Goal: Find contact information: Obtain details needed to contact an individual or organization

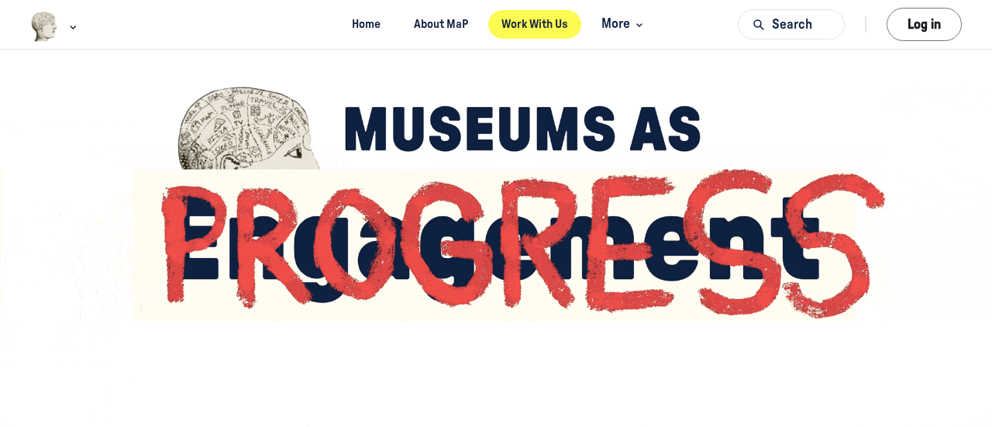
click at [562, 15] on link "Work With Us" at bounding box center [535, 24] width 94 height 29
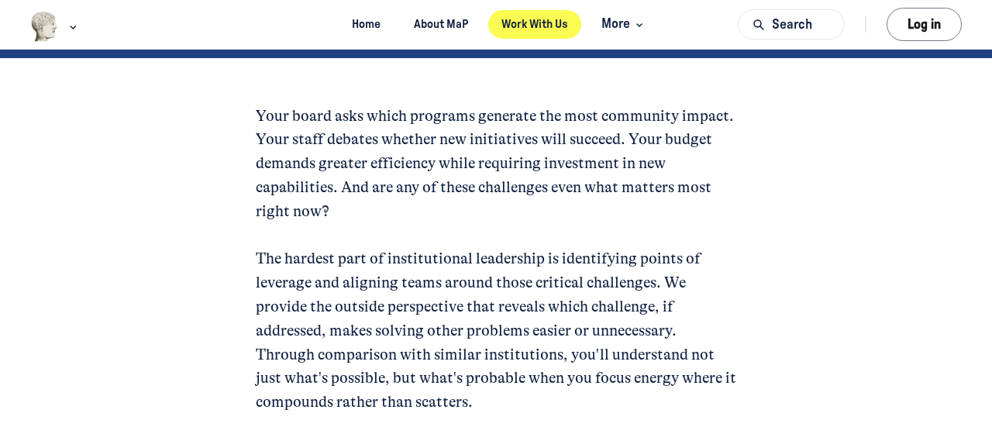
scroll to position [130, 0]
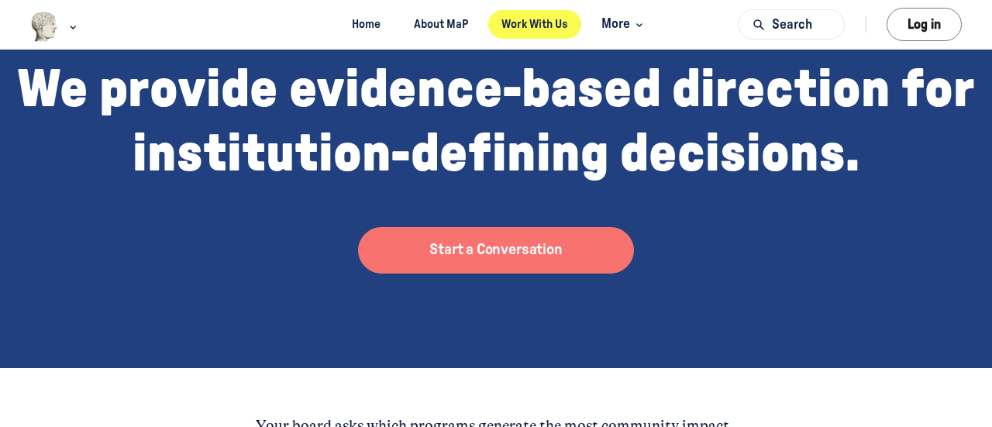
click at [487, 258] on p "Start a Conversation" at bounding box center [495, 250] width 133 height 29
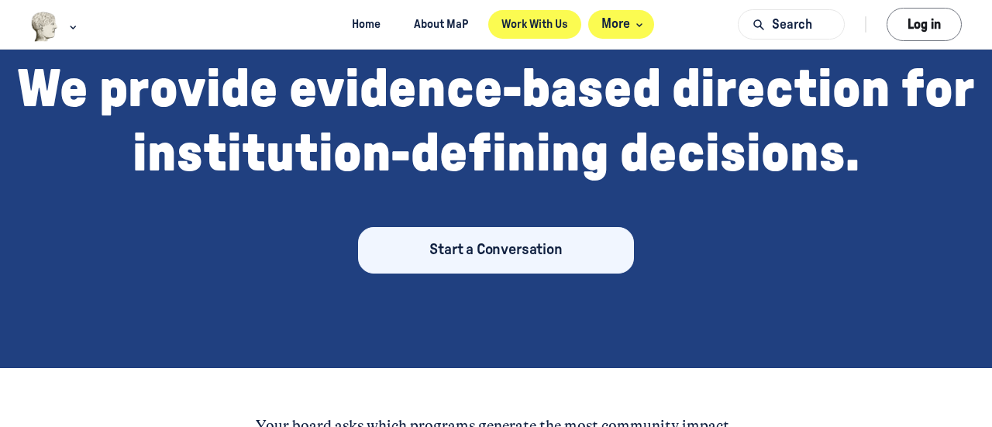
click at [630, 23] on span "More" at bounding box center [624, 24] width 46 height 21
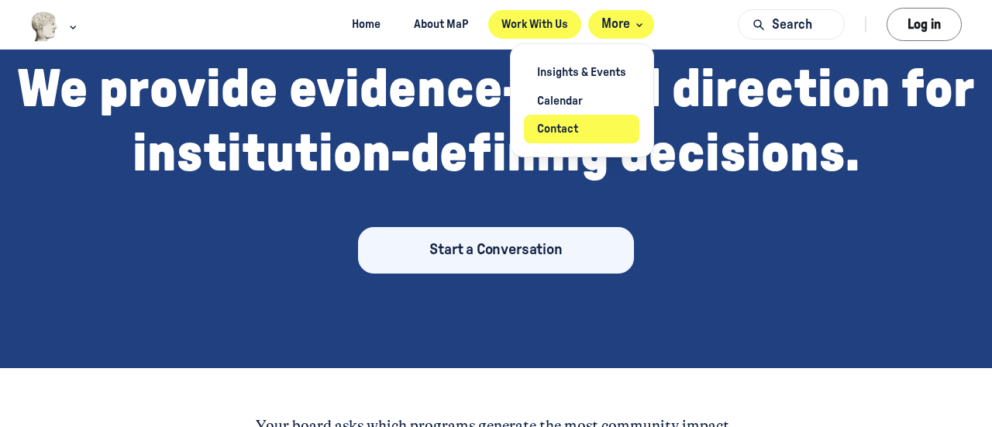
click at [576, 127] on link "Contact" at bounding box center [582, 129] width 116 height 29
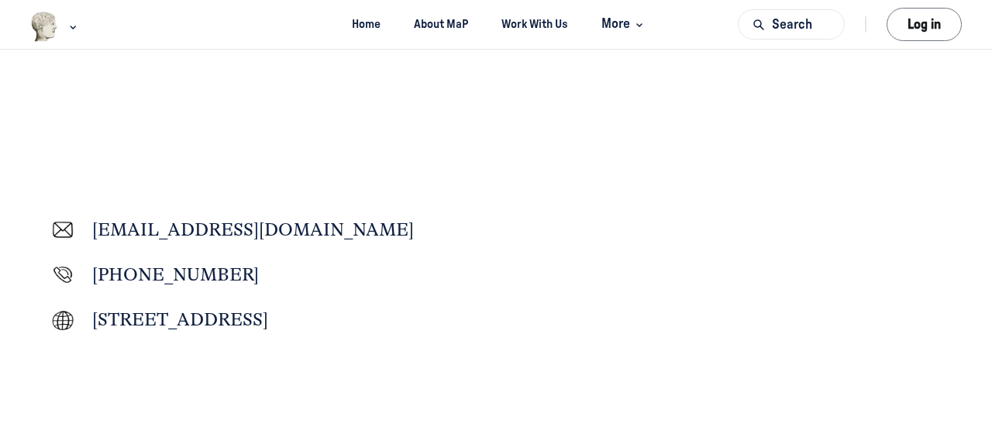
scroll to position [387, 0]
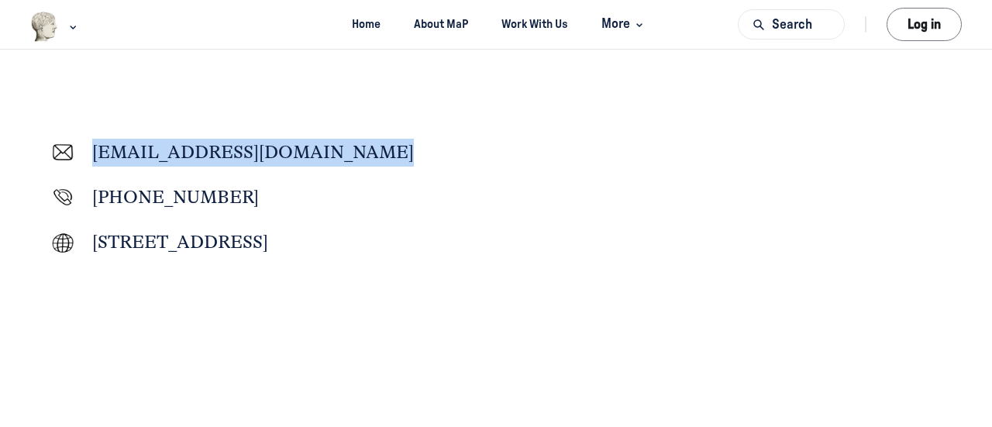
drag, startPoint x: 386, startPoint y: 159, endPoint x: 95, endPoint y: 156, distance: 291.3
click at [95, 156] on div "community@museumprogress.com" at bounding box center [253, 152] width 415 height 32
copy span "community@museumprogress.com"
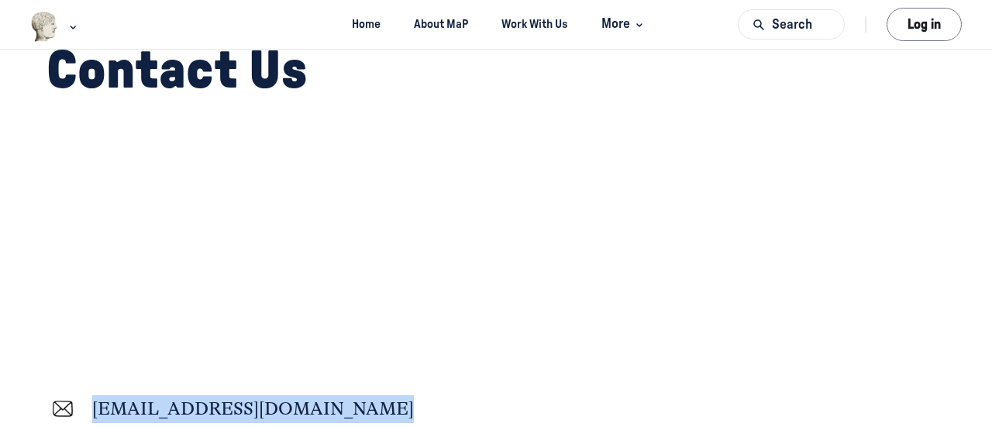
scroll to position [0, 0]
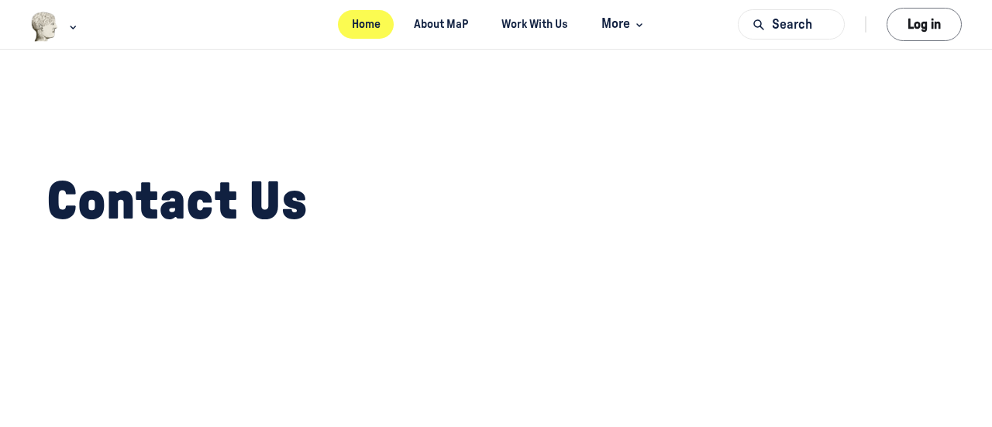
click at [353, 30] on link "Home" at bounding box center [366, 24] width 56 height 29
